Goal: Check status: Check status

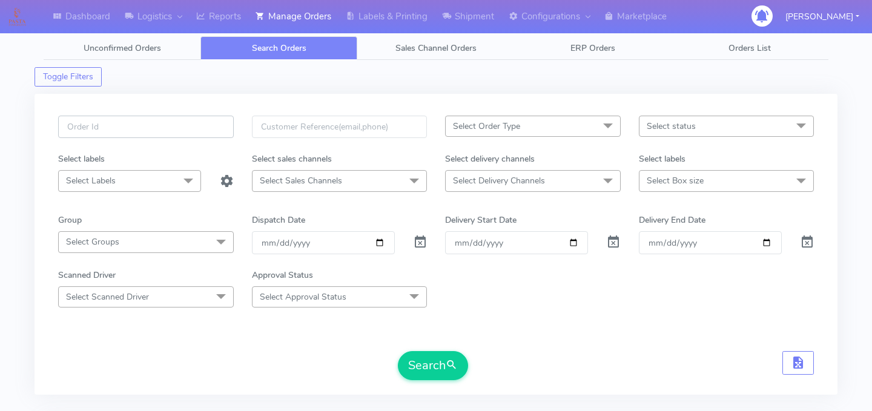
click at [180, 136] on input "text" at bounding box center [146, 127] width 176 height 22
paste input "1628229"
click at [418, 349] on form "1628229 Select Order Type Select All MEALS ATAVI One Off Pasta Club Gift Kit Ev…" at bounding box center [436, 248] width 756 height 265
click at [420, 354] on button "Search" at bounding box center [433, 365] width 70 height 29
click at [148, 136] on input "1628229" at bounding box center [146, 127] width 176 height 22
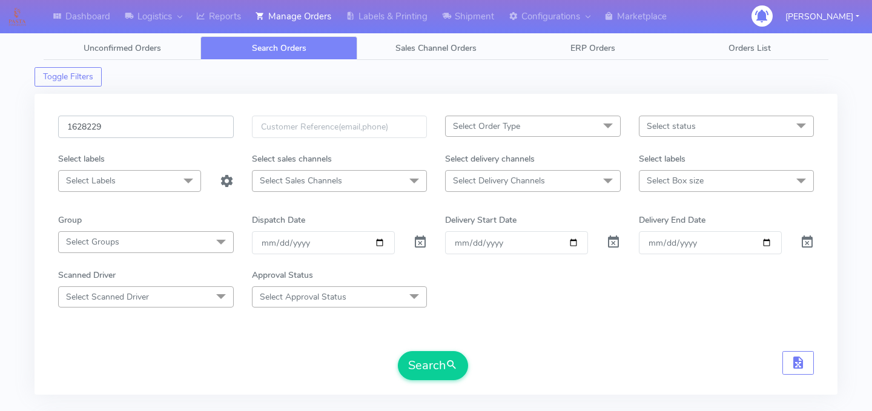
paste input "940"
type input "1629409]"
paste input "1629409"
type input "1629409"
click at [423, 372] on button "Search" at bounding box center [433, 365] width 70 height 29
